Goal: Information Seeking & Learning: Learn about a topic

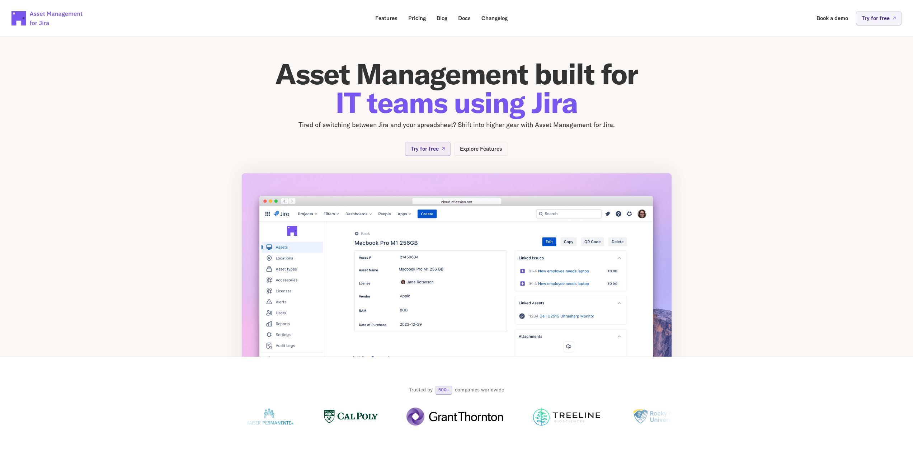
click at [484, 154] on link "Explore Features" at bounding box center [481, 149] width 54 height 14
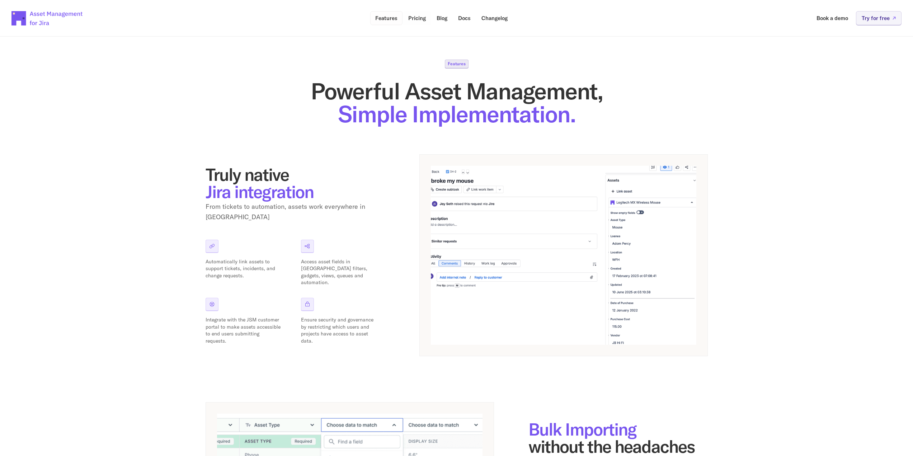
click at [414, 19] on p "Pricing" at bounding box center [417, 17] width 18 height 5
